Goal: Information Seeking & Learning: Learn about a topic

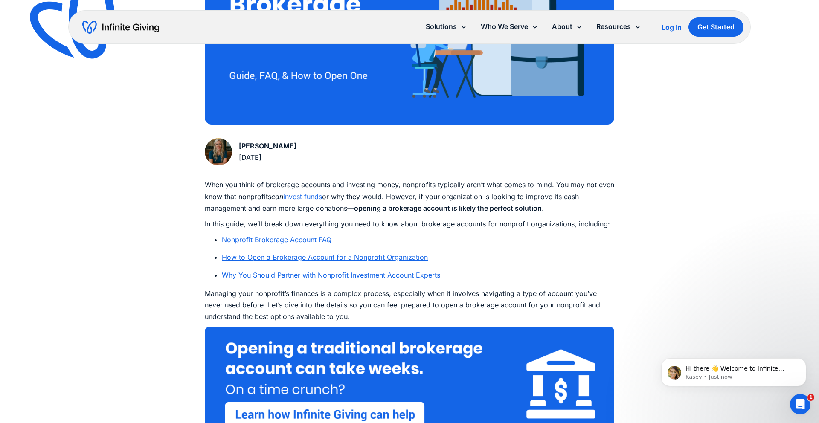
click at [355, 257] on link "How to Open a Brokerage Account for a Nonprofit Organization" at bounding box center [325, 257] width 206 height 9
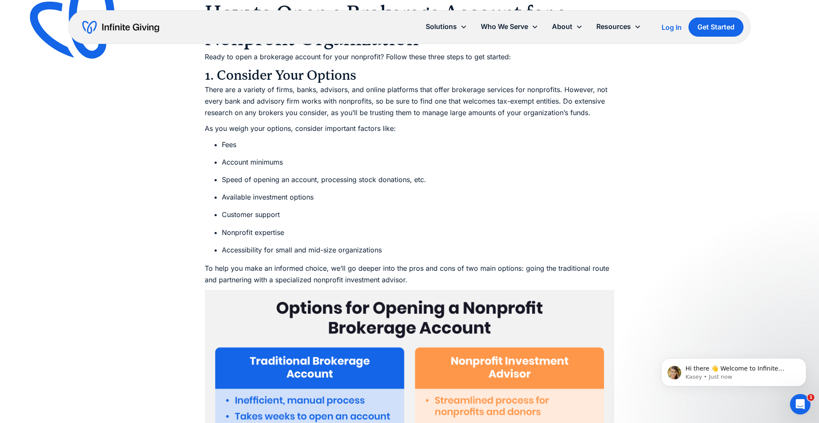
scroll to position [332, 0]
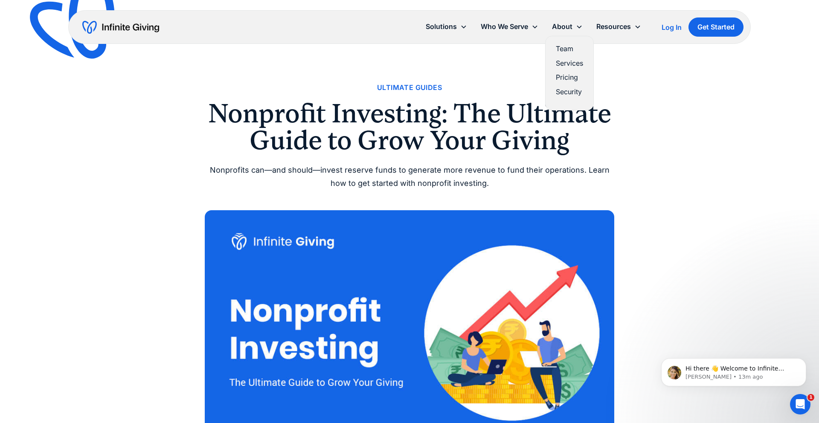
click at [574, 50] on link "Team" at bounding box center [569, 49] width 27 height 12
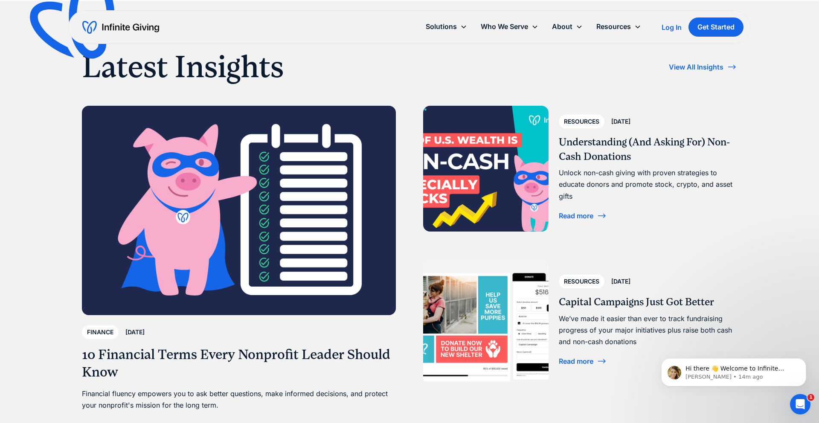
scroll to position [1665, 0]
